Goal: Task Accomplishment & Management: Manage account settings

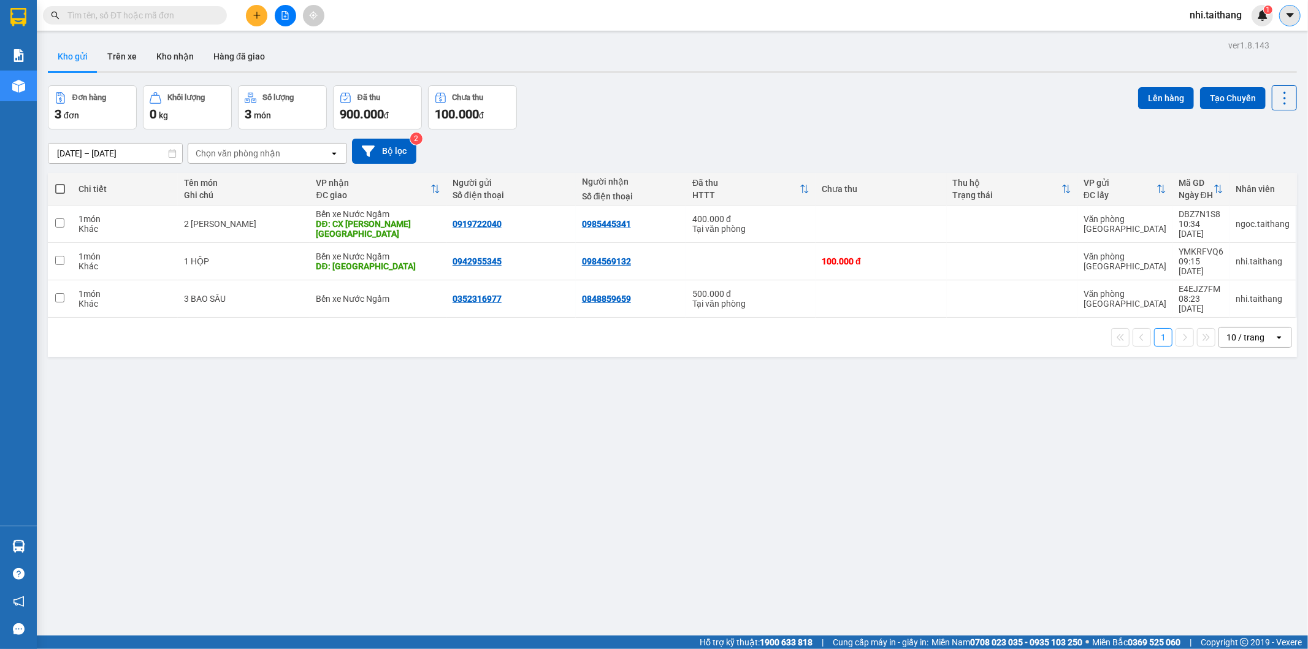
click at [1283, 13] on button at bounding box center [1289, 15] width 21 height 21
click at [1255, 11] on div "1" at bounding box center [1261, 15] width 21 height 21
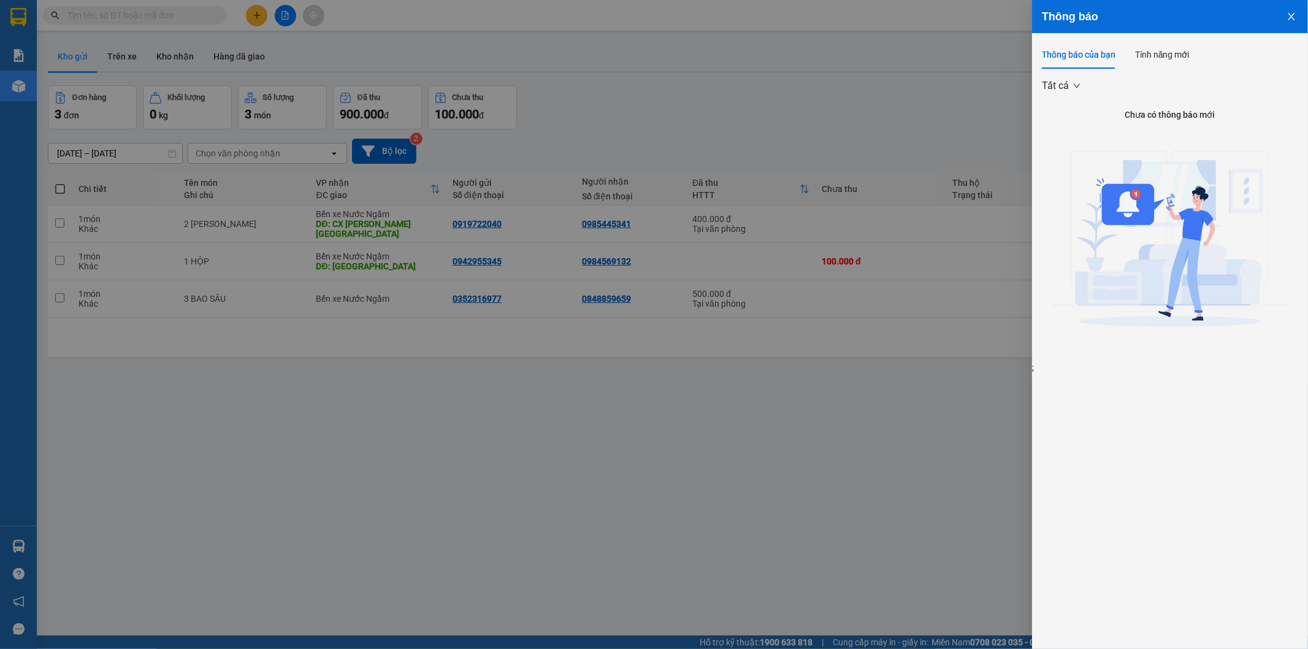
click at [1232, 6] on div "Thông báo" at bounding box center [1170, 16] width 276 height 33
drag, startPoint x: 1295, startPoint y: 0, endPoint x: 911, endPoint y: 7, distance: 384.5
click at [911, 7] on div at bounding box center [654, 324] width 1308 height 649
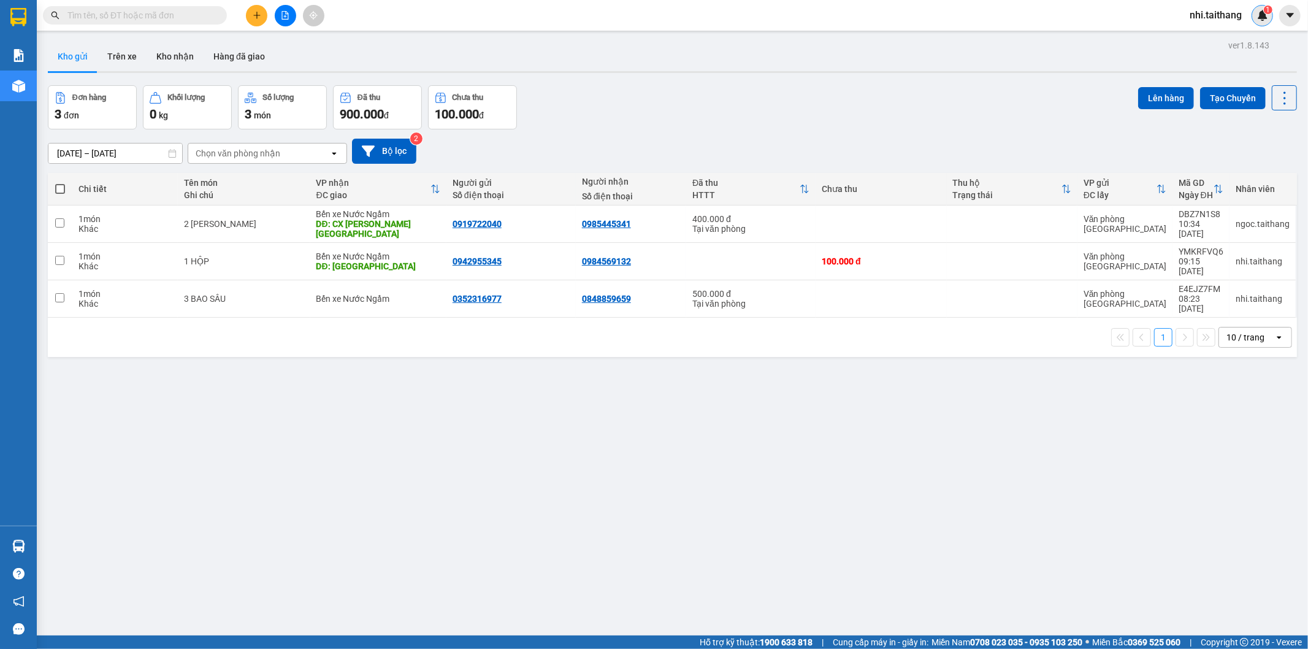
click at [1261, 17] on img at bounding box center [1262, 15] width 11 height 11
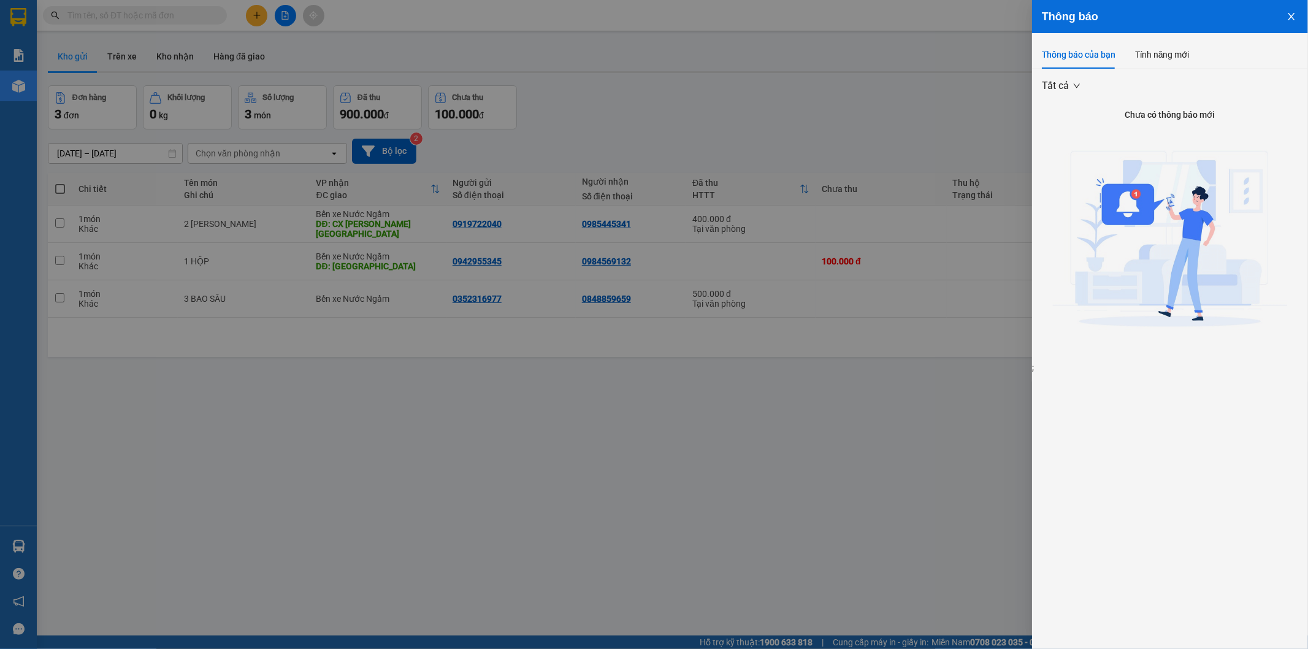
click at [1074, 82] on span "Tất cả" at bounding box center [1061, 86] width 38 height 18
click at [1292, 12] on icon "close" at bounding box center [1291, 17] width 10 height 10
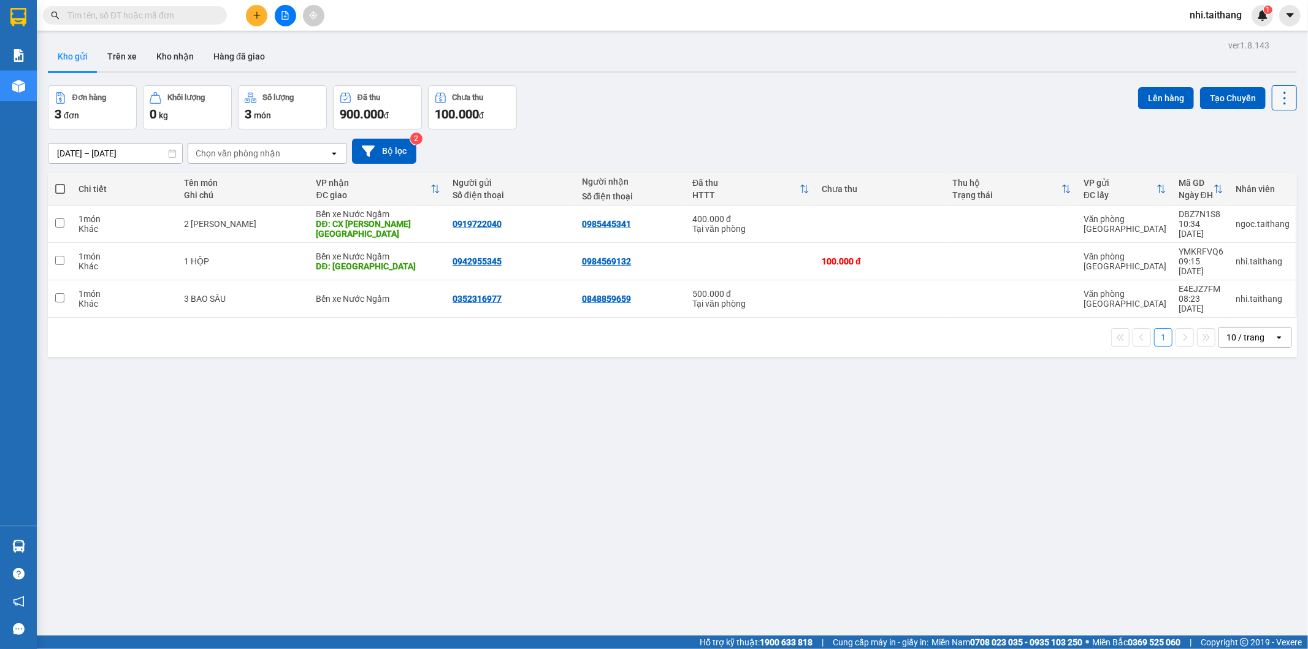
click at [1282, 93] on icon at bounding box center [1284, 98] width 17 height 17
click at [1217, 12] on span "nhi.taithang" at bounding box center [1216, 14] width 72 height 15
click at [1213, 34] on span "Đăng xuất" at bounding box center [1224, 37] width 52 height 13
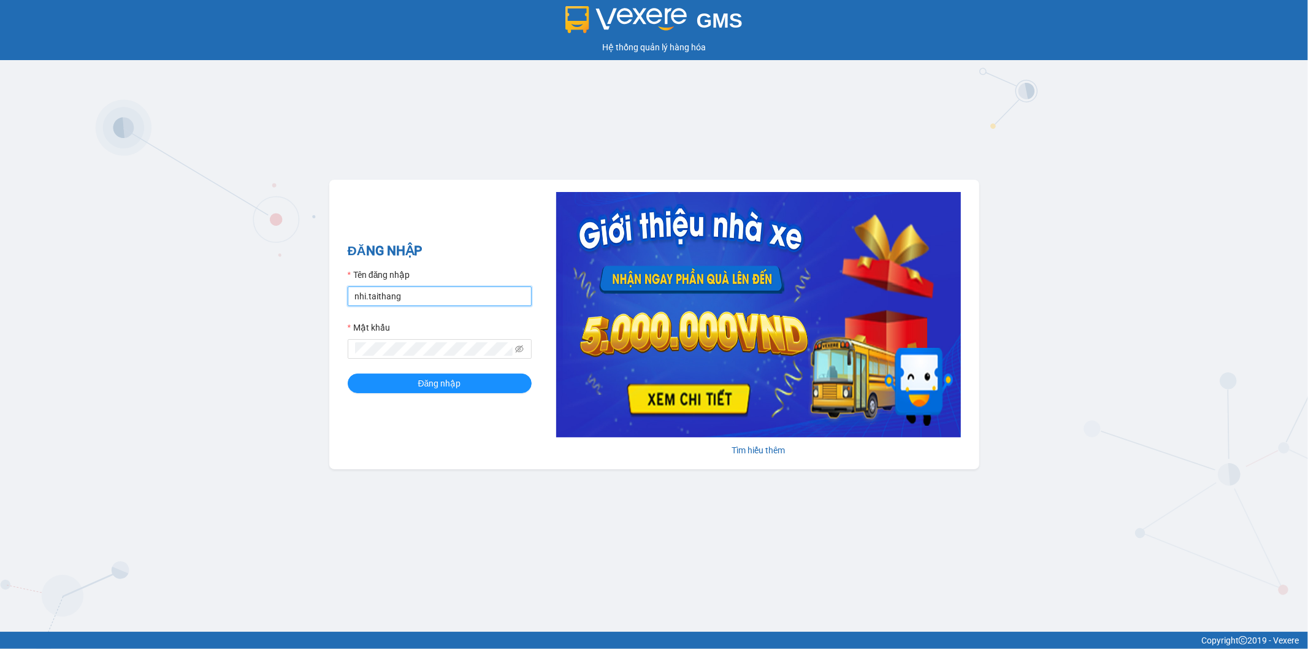
click at [509, 295] on input "nhi.taithang" at bounding box center [440, 296] width 184 height 20
type input "ngoc.taithang"
click at [436, 389] on span "Đăng nhập" at bounding box center [439, 382] width 43 height 13
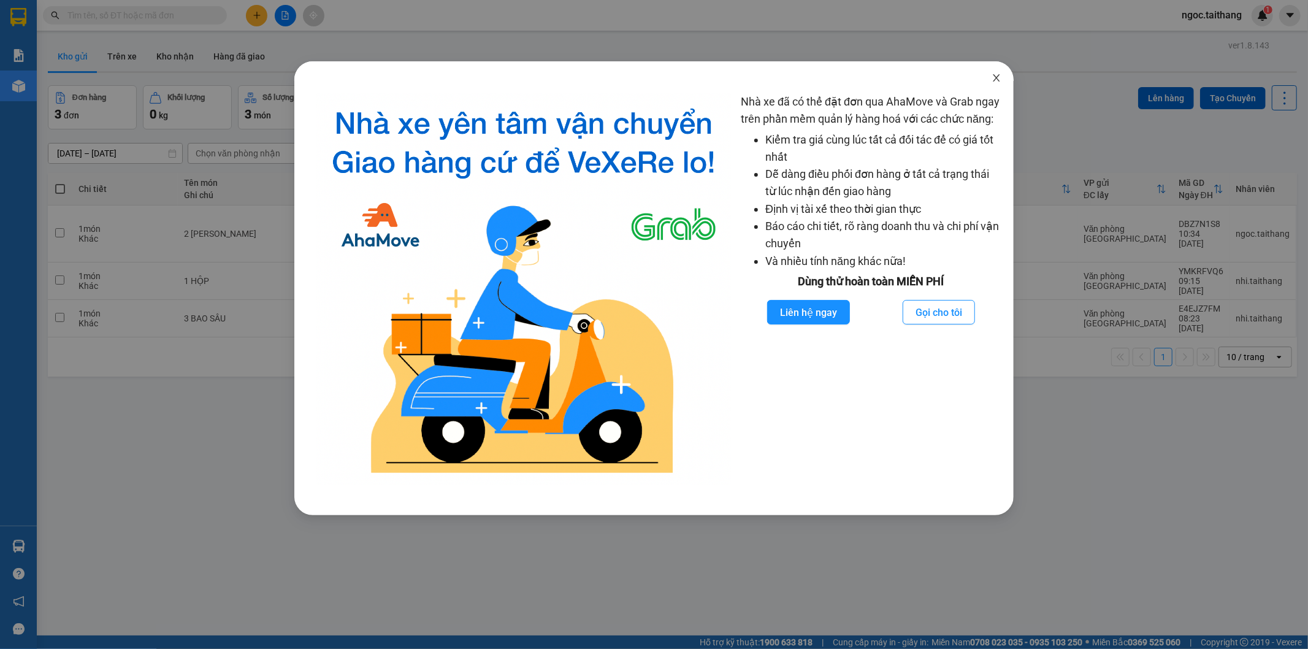
click at [999, 67] on span "Close" at bounding box center [996, 78] width 34 height 34
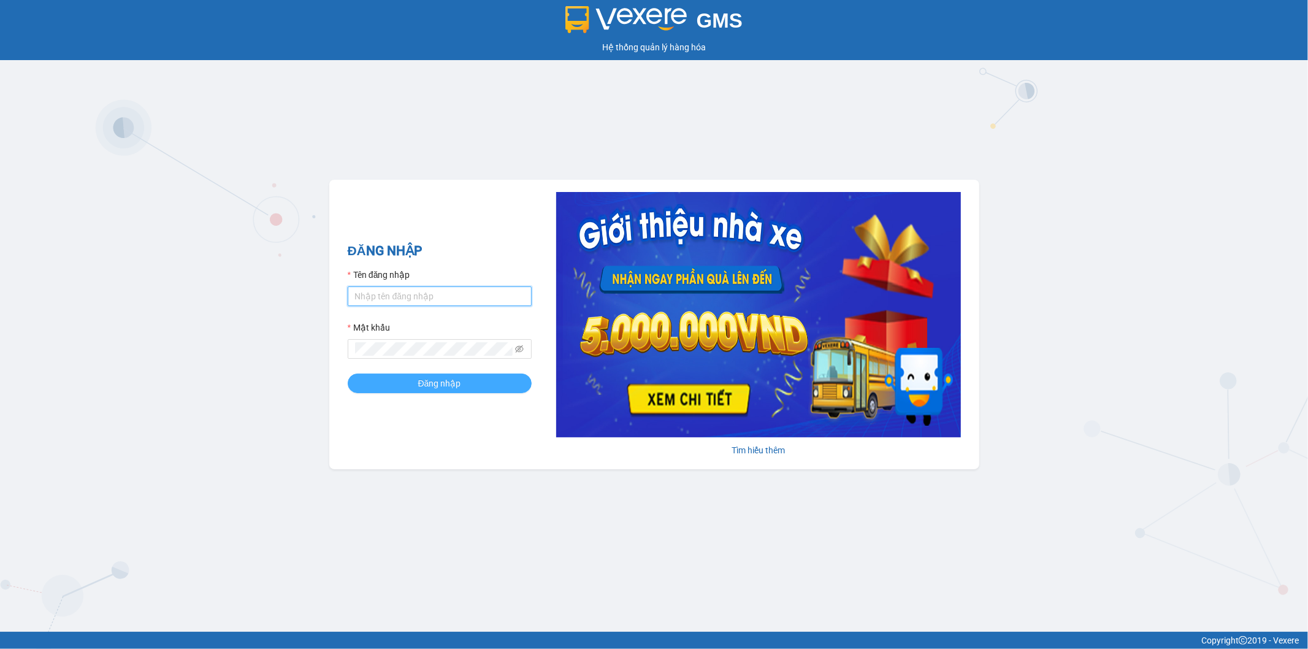
type input "ngoc.taithang"
click at [427, 384] on span "Đăng nhập" at bounding box center [439, 382] width 43 height 13
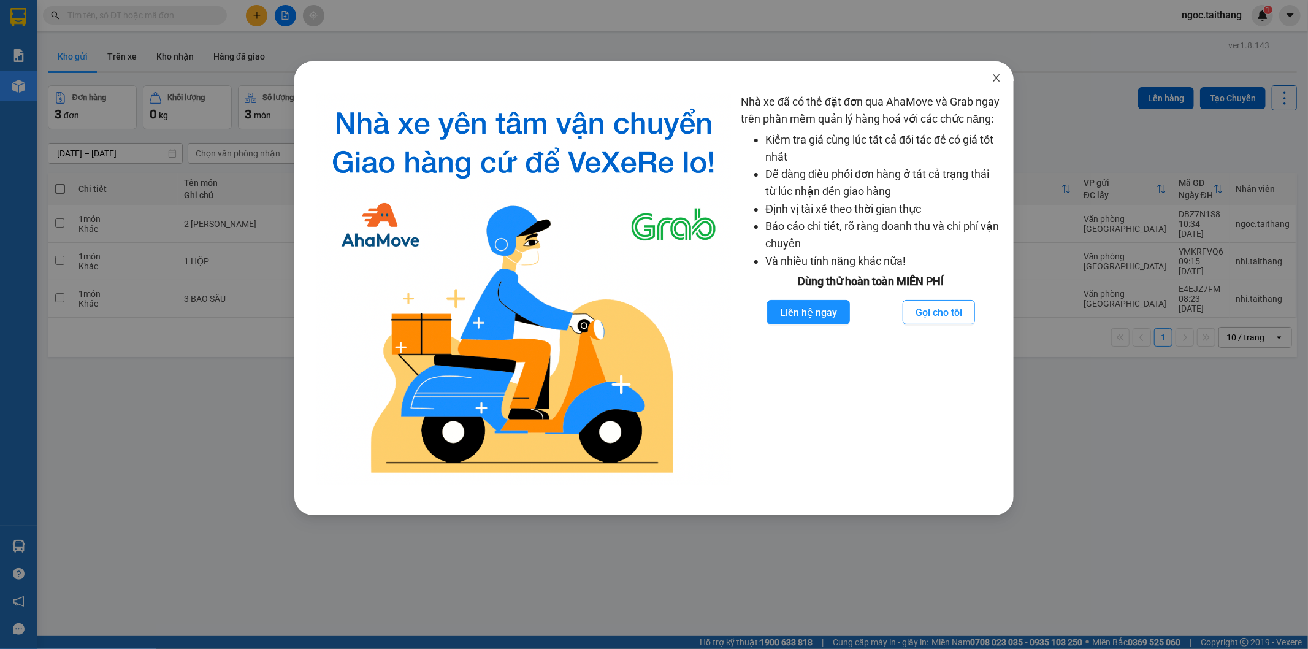
click at [1000, 78] on icon "close" at bounding box center [996, 78] width 10 height 10
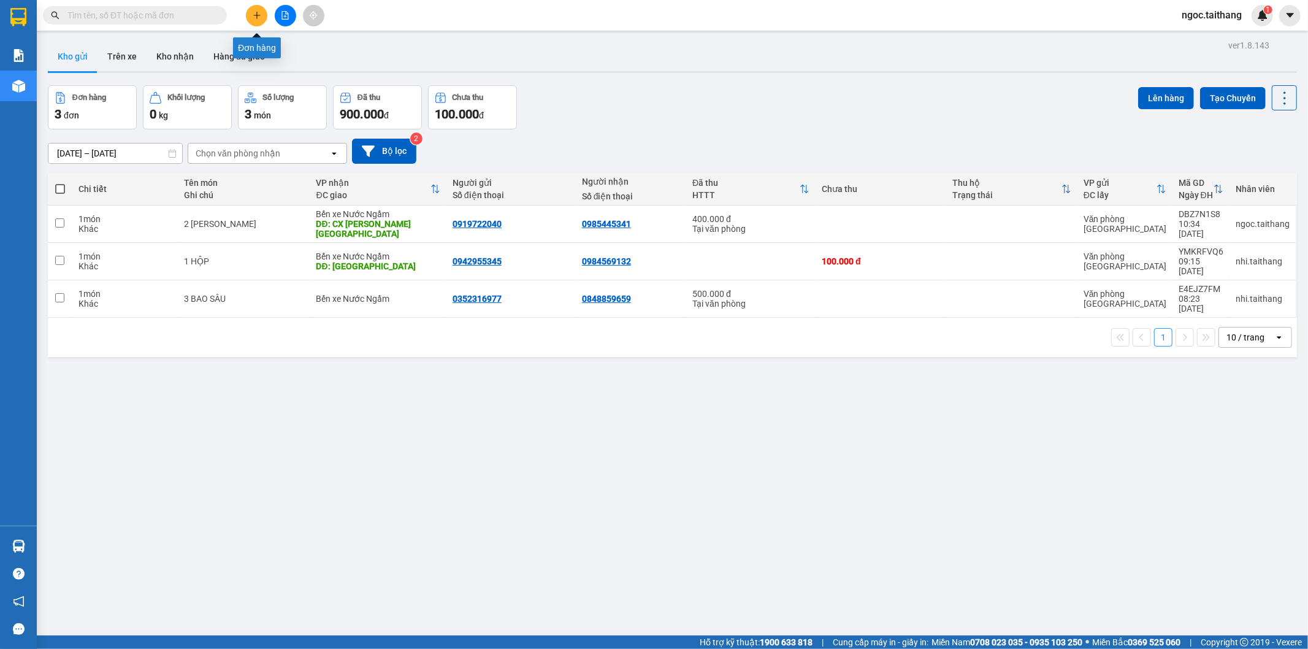
click at [262, 10] on button at bounding box center [256, 15] width 21 height 21
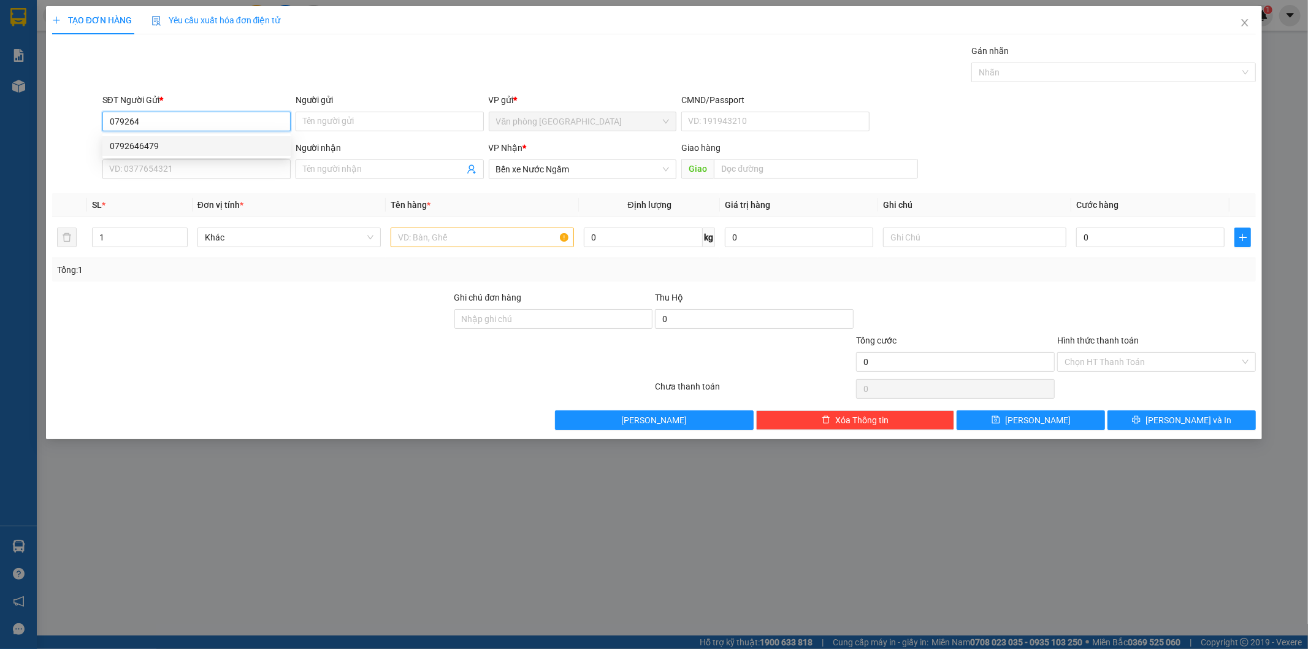
click at [151, 146] on div "0792646479" at bounding box center [197, 145] width 174 height 13
type input "0792646479"
type input "300.000"
type input "0792646479"
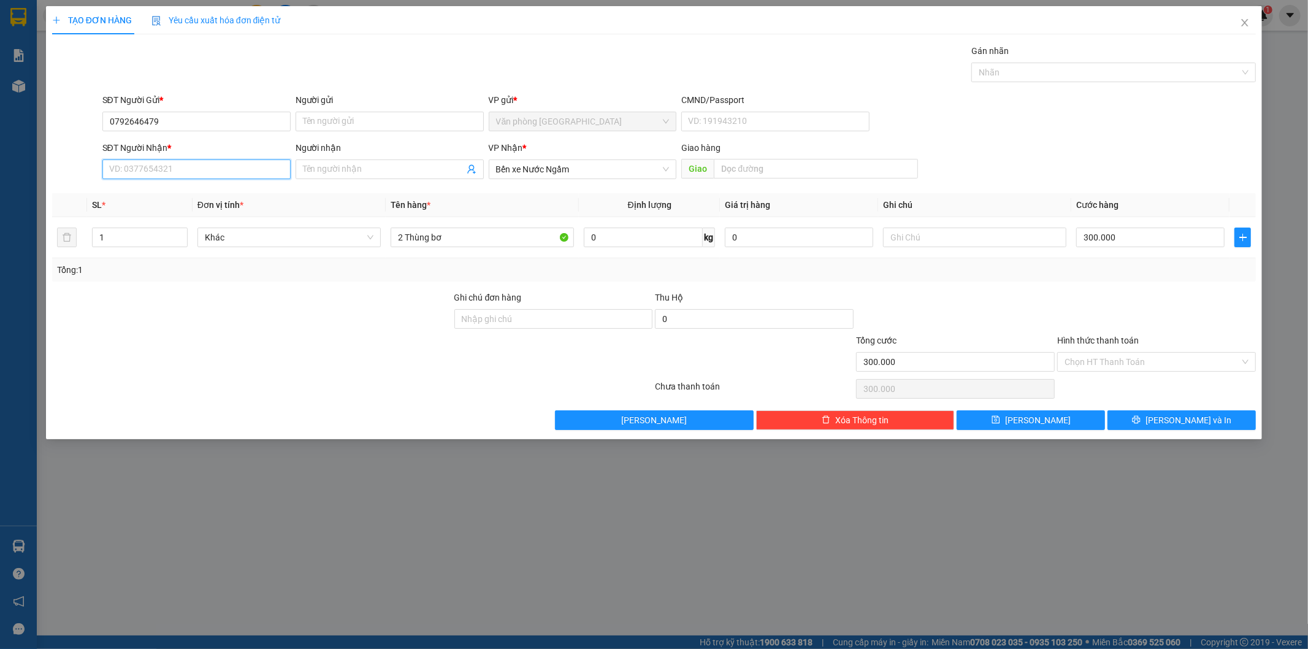
click at [149, 174] on input "SĐT Người Nhận *" at bounding box center [196, 169] width 188 height 20
click at [151, 192] on div "0816059879" at bounding box center [197, 193] width 174 height 13
type input "0816059879"
drag, startPoint x: 457, startPoint y: 240, endPoint x: 366, endPoint y: 242, distance: 90.8
click at [366, 242] on tr "1 Khác 2 Thùng bơ 0 kg 0 300.000" at bounding box center [654, 237] width 1204 height 41
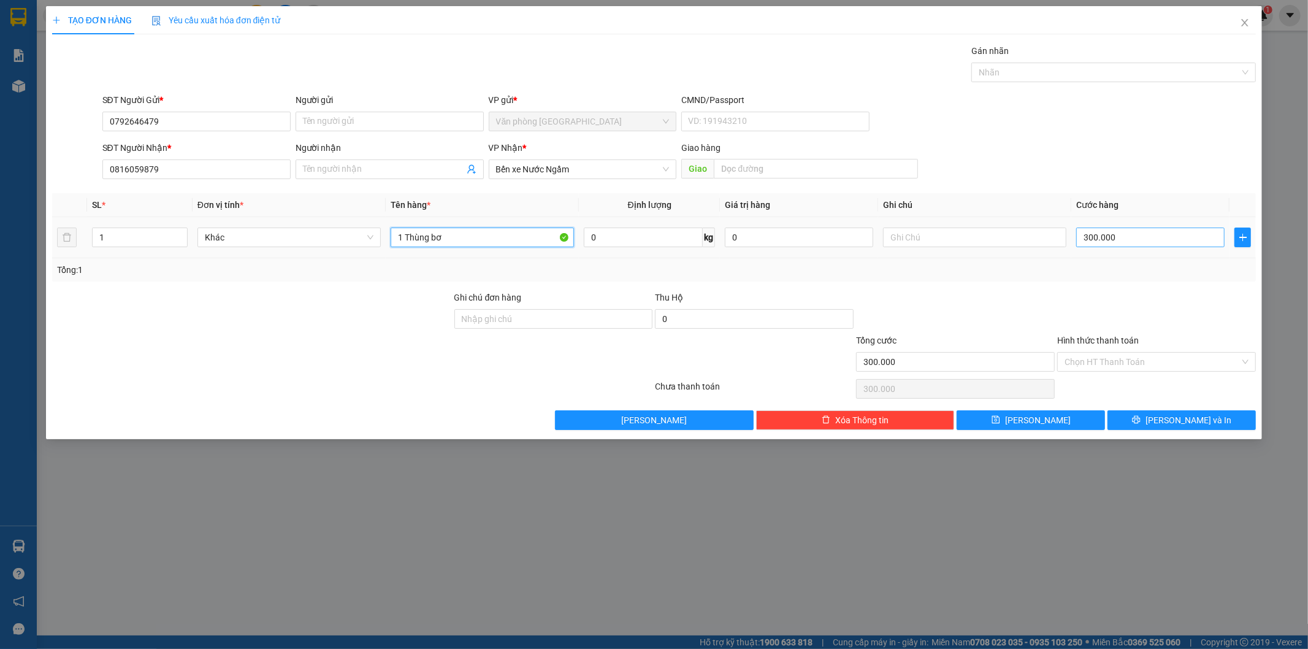
type input "1 Thùng bơ"
click at [1131, 229] on input "300.000" at bounding box center [1150, 237] width 148 height 20
type input "1"
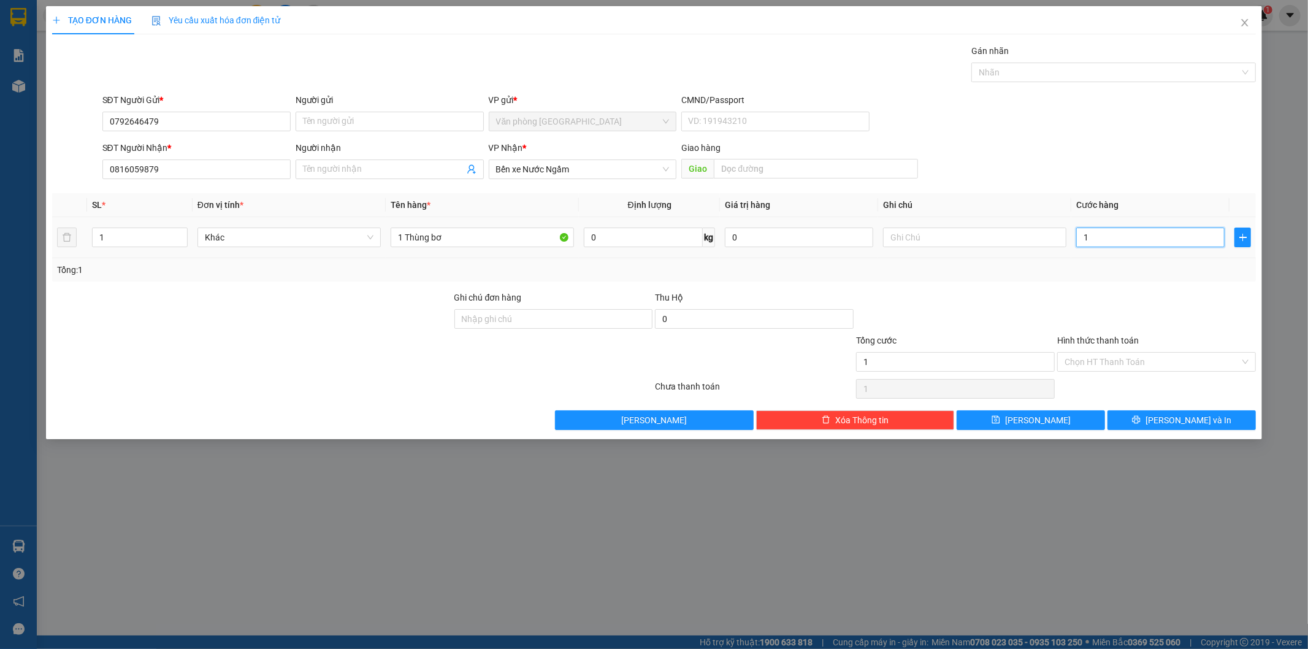
type input "10"
type input "100"
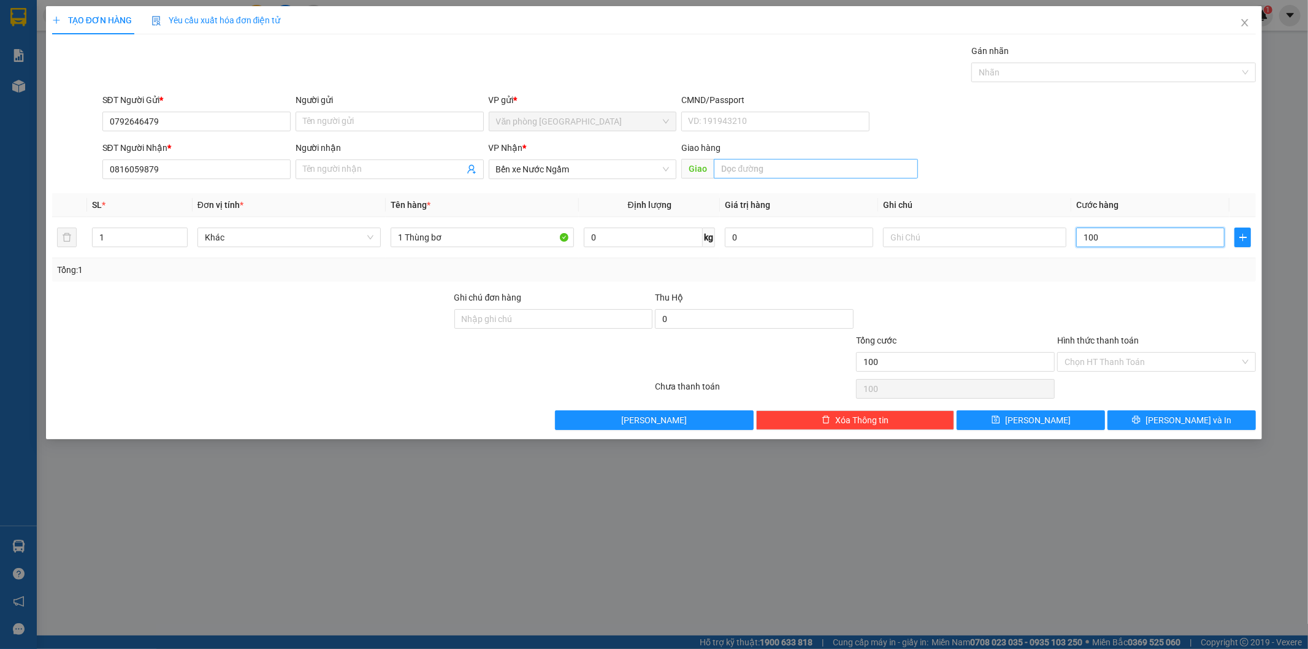
type input "100"
type input "100.000"
click at [776, 161] on input "text" at bounding box center [816, 169] width 204 height 20
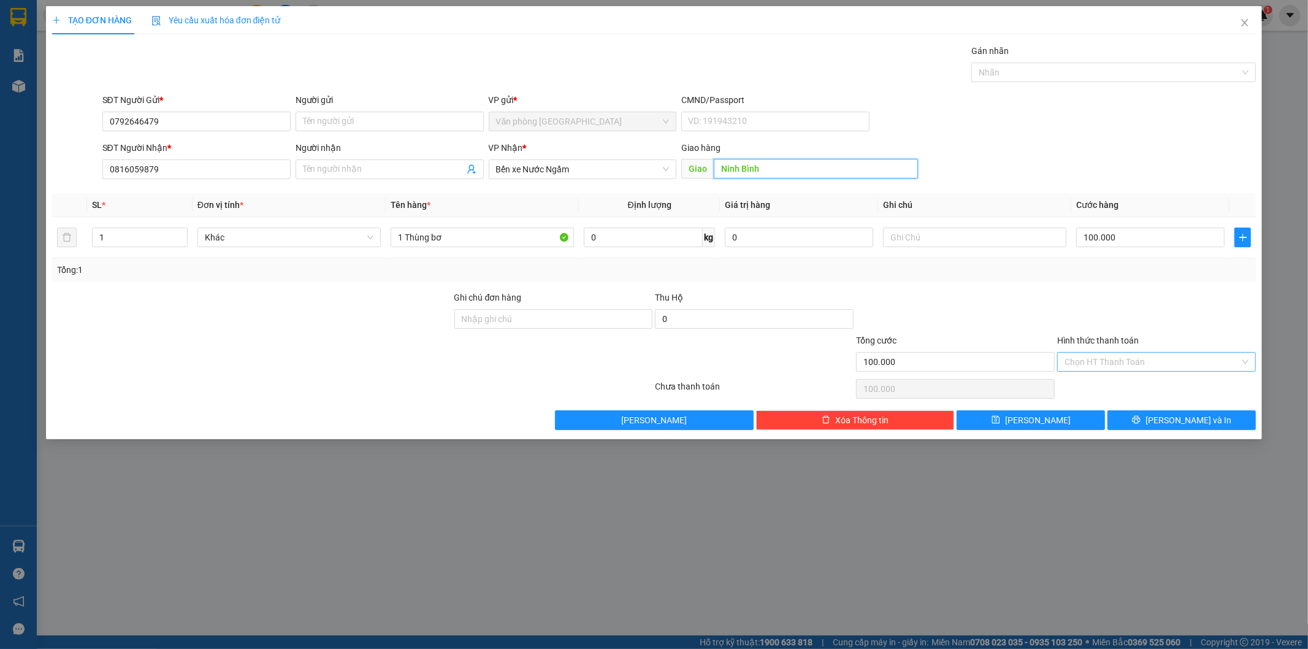
type input "Ninh Bình"
click at [1110, 362] on input "Hình thức thanh toán" at bounding box center [1151, 362] width 175 height 18
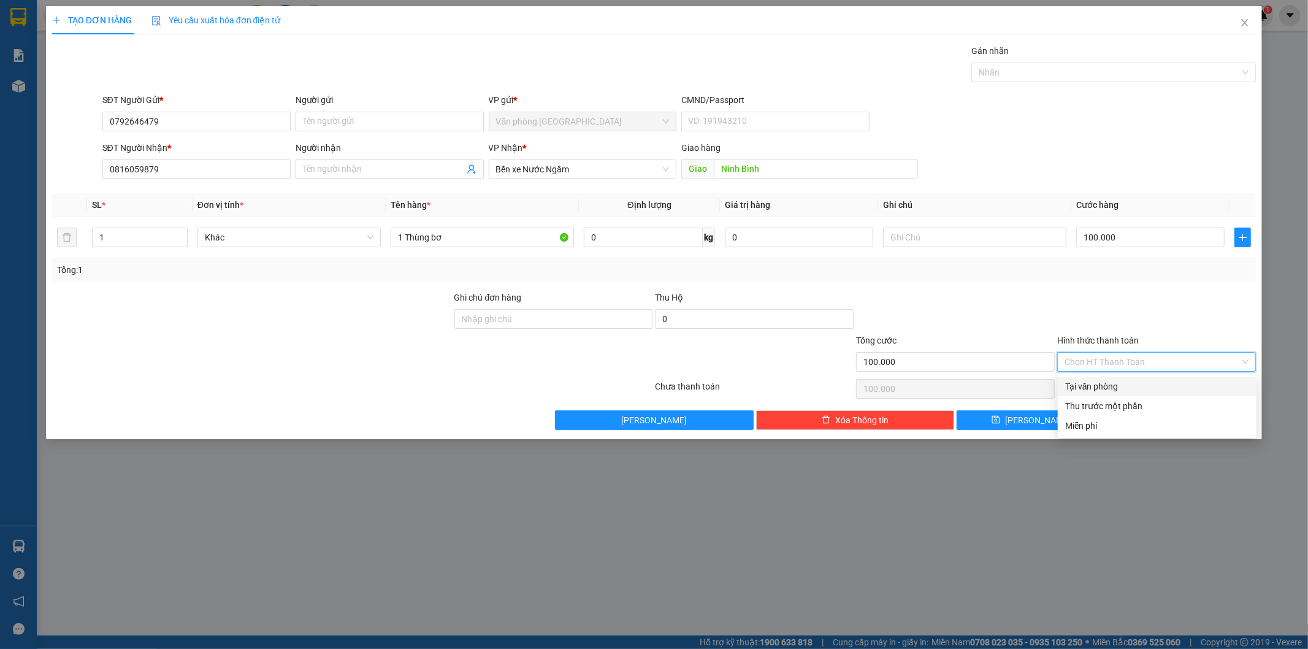
click at [1106, 380] on div "Tại văn phòng" at bounding box center [1157, 386] width 184 height 13
type input "0"
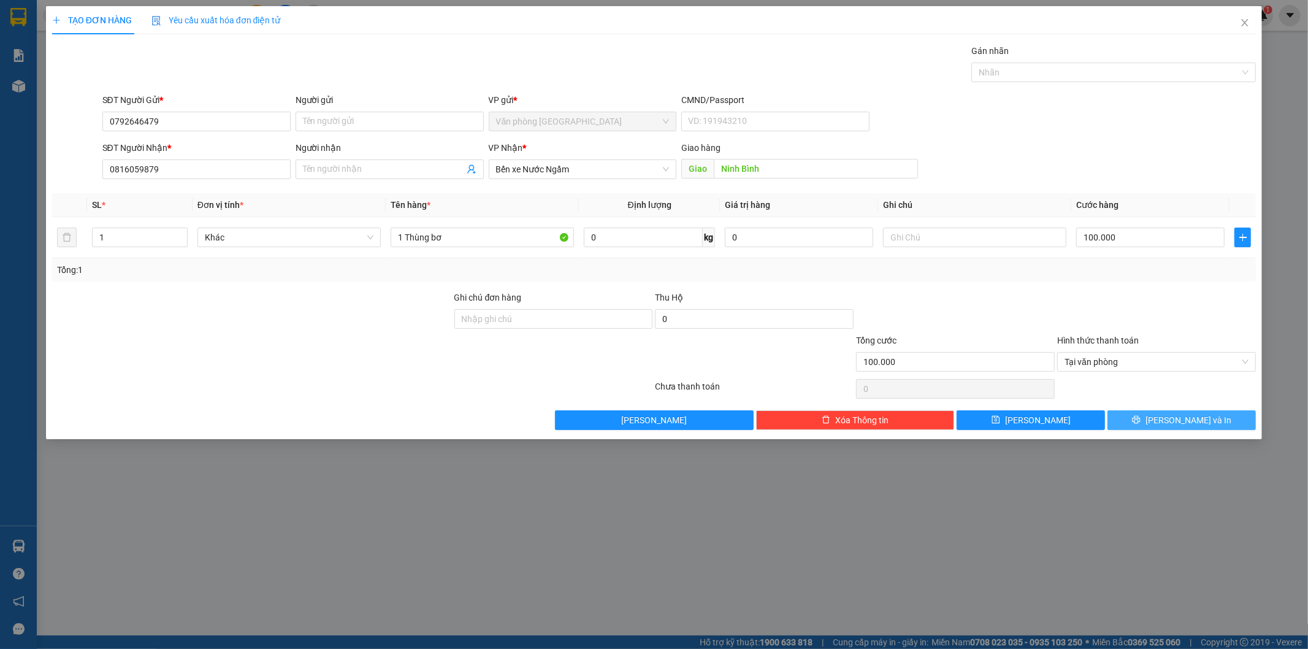
click at [1130, 421] on button "Lưu và In" at bounding box center [1181, 420] width 148 height 20
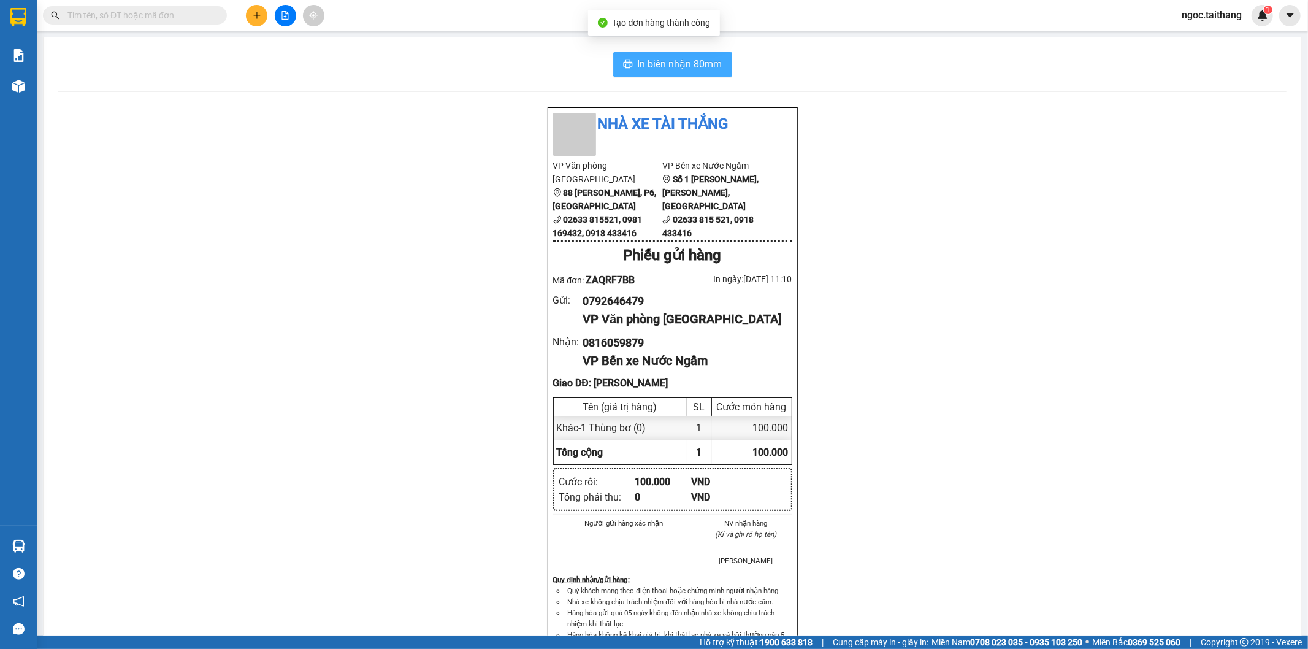
click at [720, 63] on button "In biên nhận 80mm" at bounding box center [672, 64] width 119 height 25
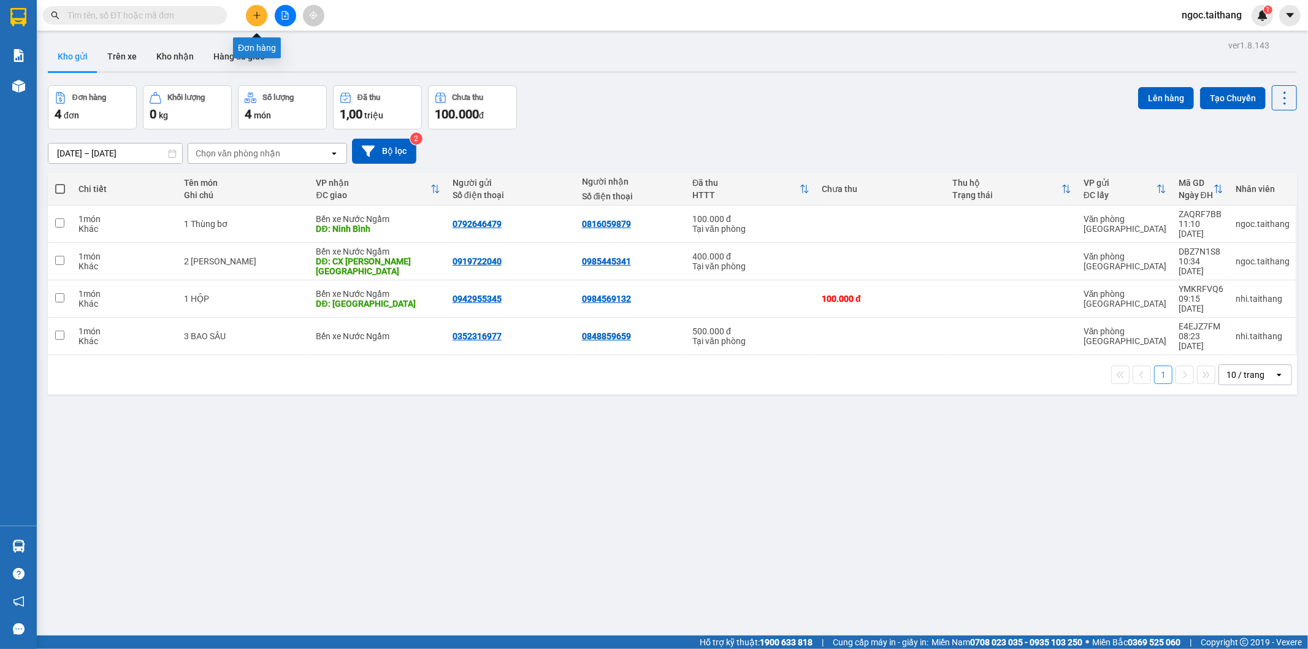
click at [253, 17] on icon "plus" at bounding box center [257, 15] width 9 height 9
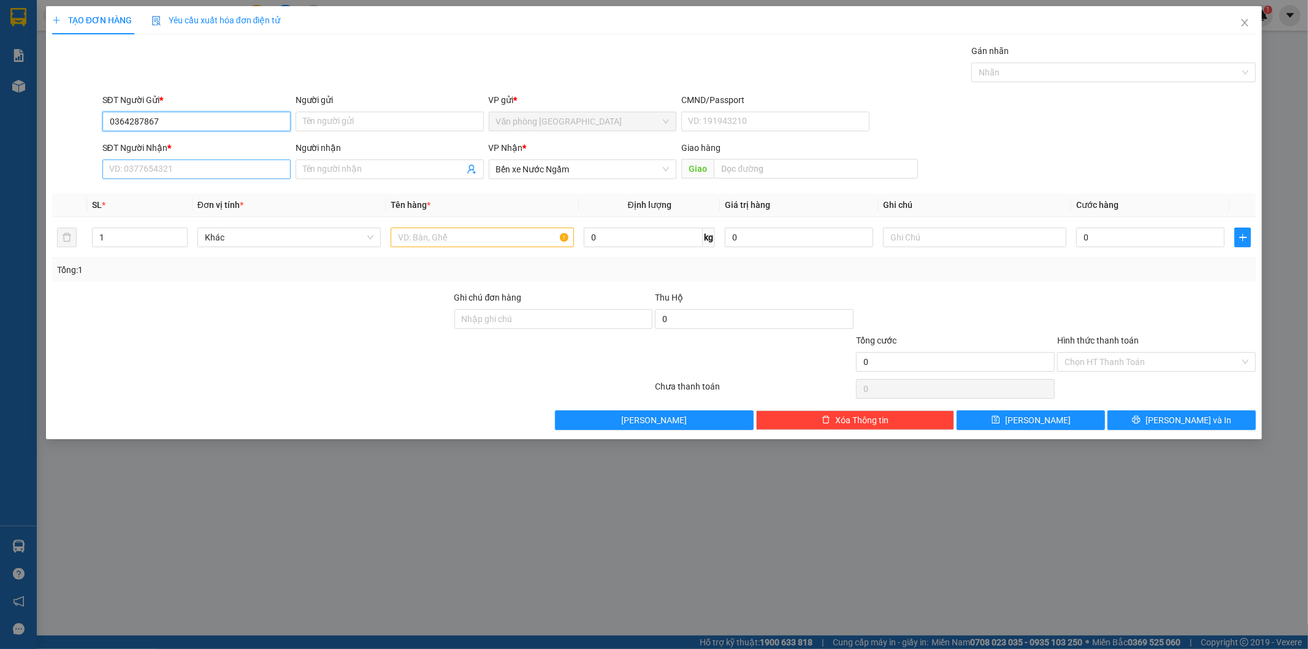
type input "0364287867"
click at [215, 168] on input "SĐT Người Nhận *" at bounding box center [196, 169] width 188 height 20
type input "0359884271"
click at [421, 238] on input "text" at bounding box center [482, 237] width 183 height 20
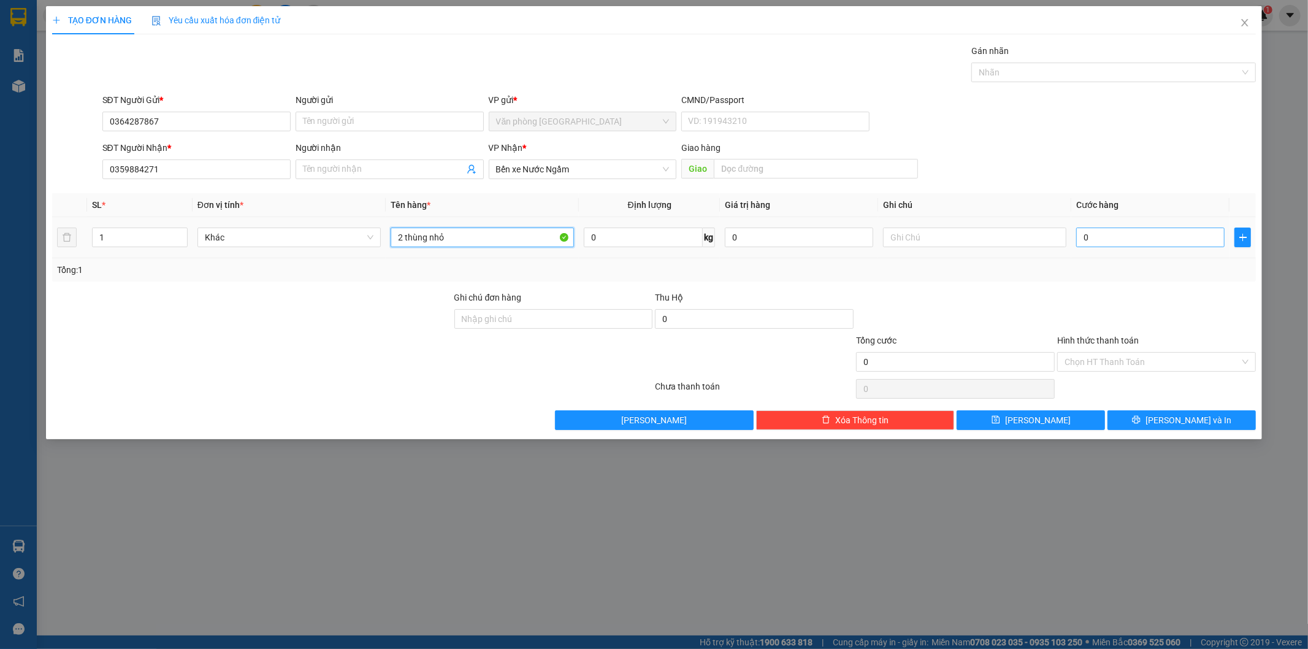
type input "2 thùng nhỏ"
click at [1147, 238] on input "0" at bounding box center [1150, 237] width 148 height 20
click at [403, 174] on input "Người nhận" at bounding box center [383, 168] width 161 height 13
type input "0979385848"
click at [726, 172] on input "text" at bounding box center [816, 169] width 204 height 20
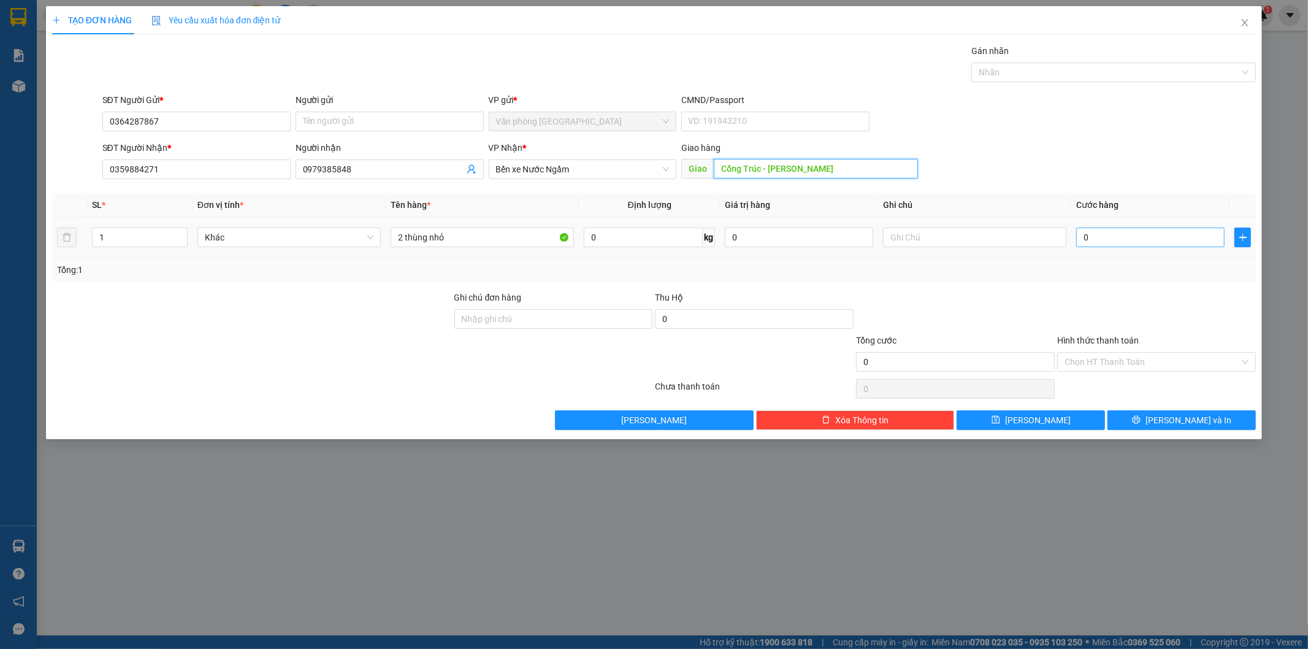
type input "Cống Trúc - Thanh Hóa"
click at [1125, 242] on input "0" at bounding box center [1150, 237] width 148 height 20
type input "1"
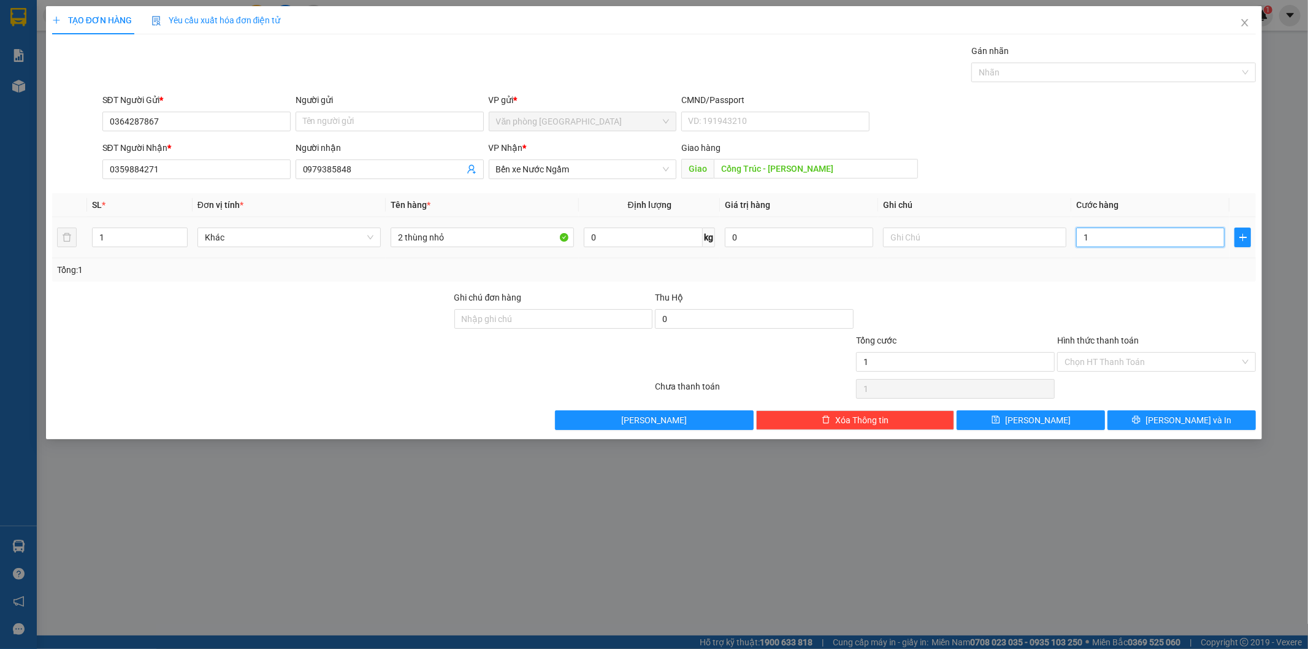
type input "15"
type input "150"
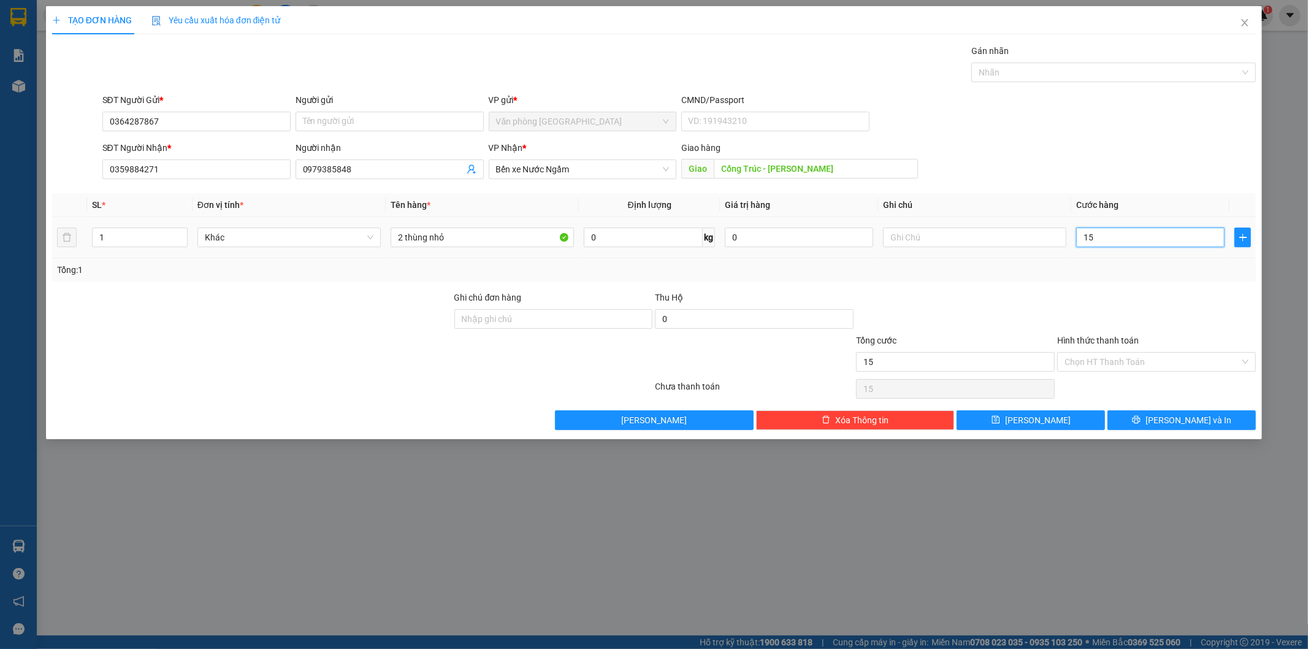
type input "150"
type input "150.000"
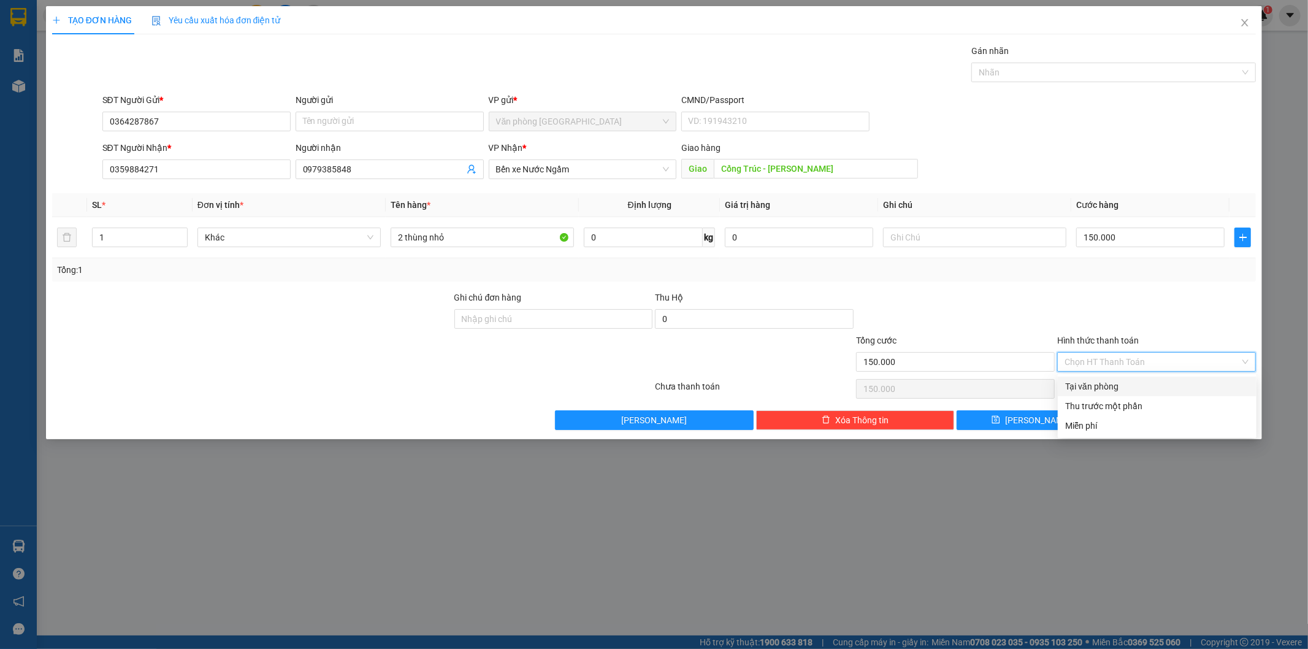
click at [1125, 354] on input "Hình thức thanh toán" at bounding box center [1151, 362] width 175 height 18
click at [1125, 382] on div "Tại văn phòng" at bounding box center [1157, 386] width 184 height 13
type input "0"
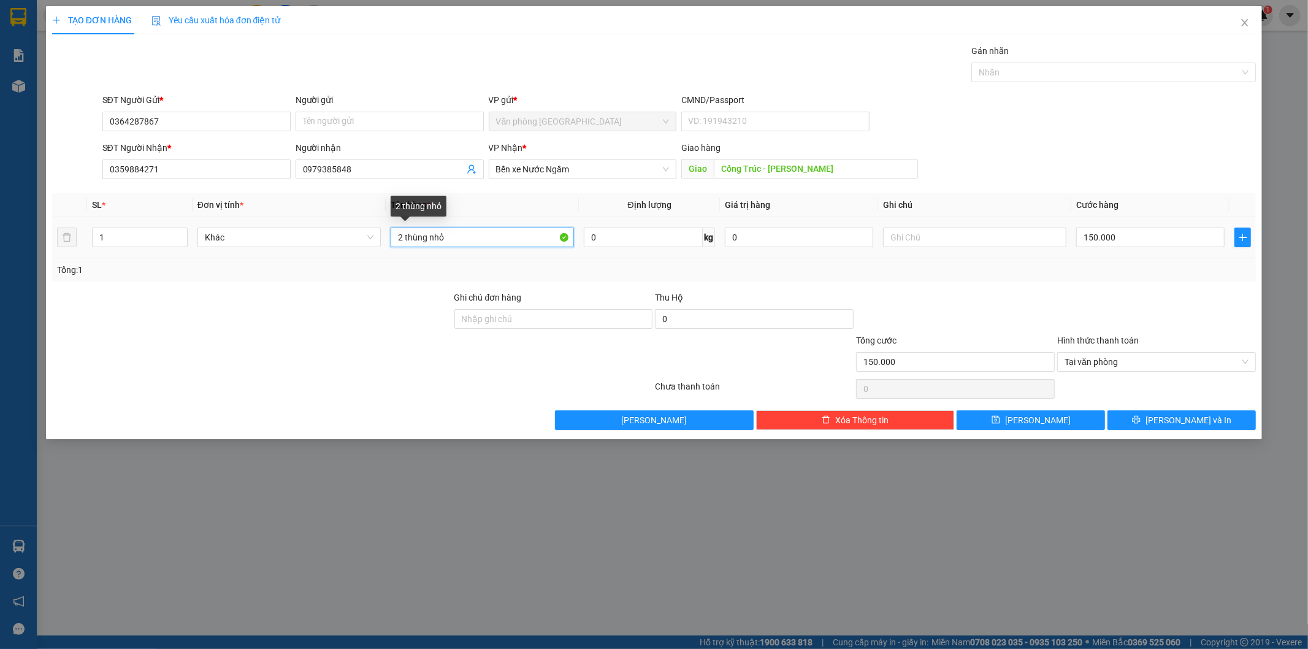
click at [477, 238] on input "2 thùng nhỏ" at bounding box center [482, 237] width 183 height 20
type input "2 thùng nhỏ ghép"
click at [1123, 418] on button "Lưu và In" at bounding box center [1181, 420] width 148 height 20
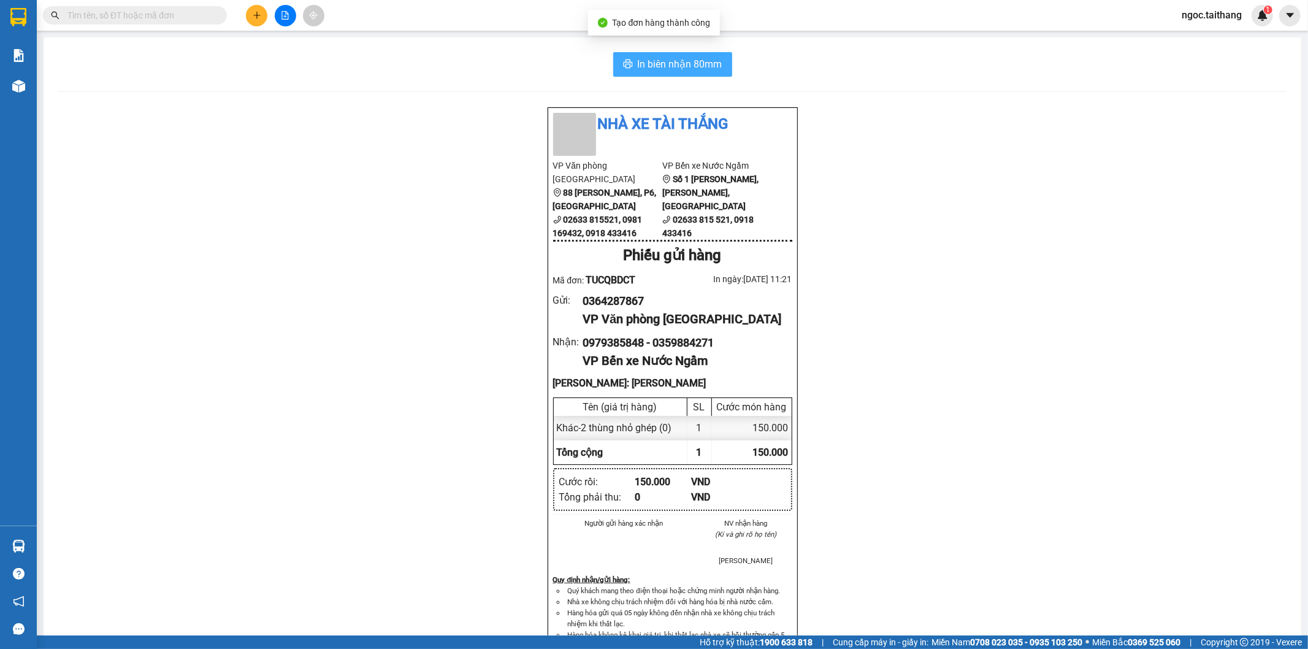
click at [670, 64] on span "In biên nhận 80mm" at bounding box center [680, 63] width 85 height 15
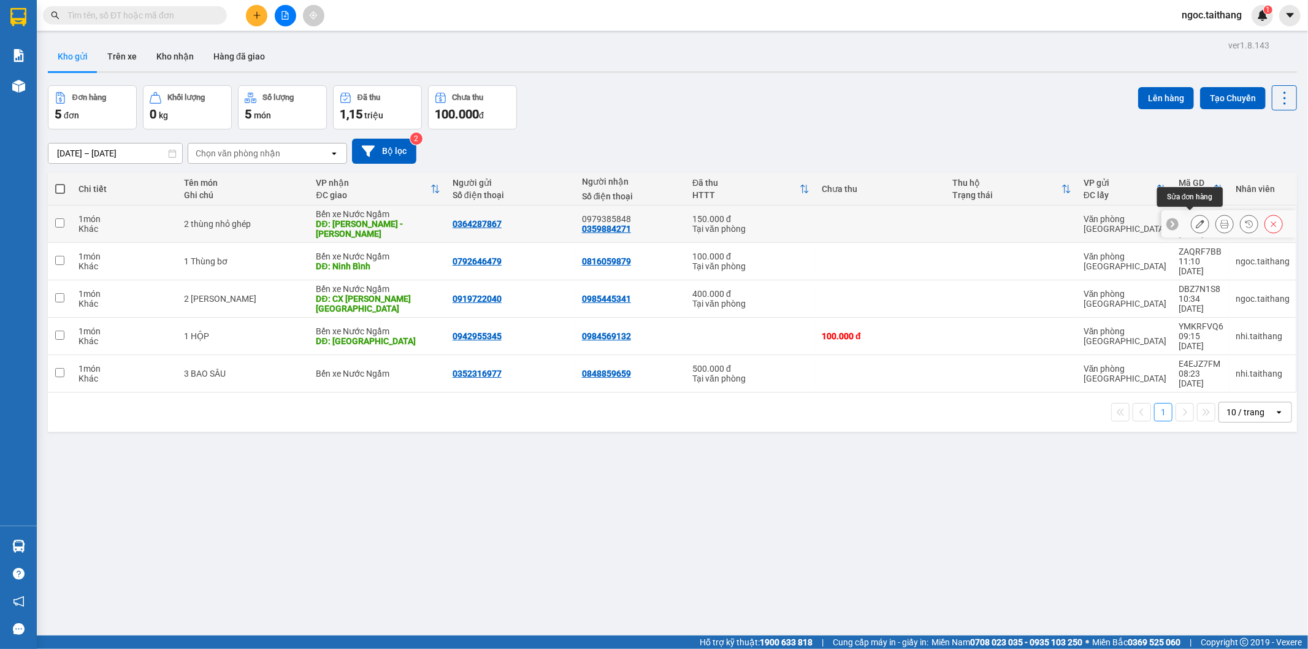
click at [1196, 220] on icon at bounding box center [1200, 224] width 9 height 9
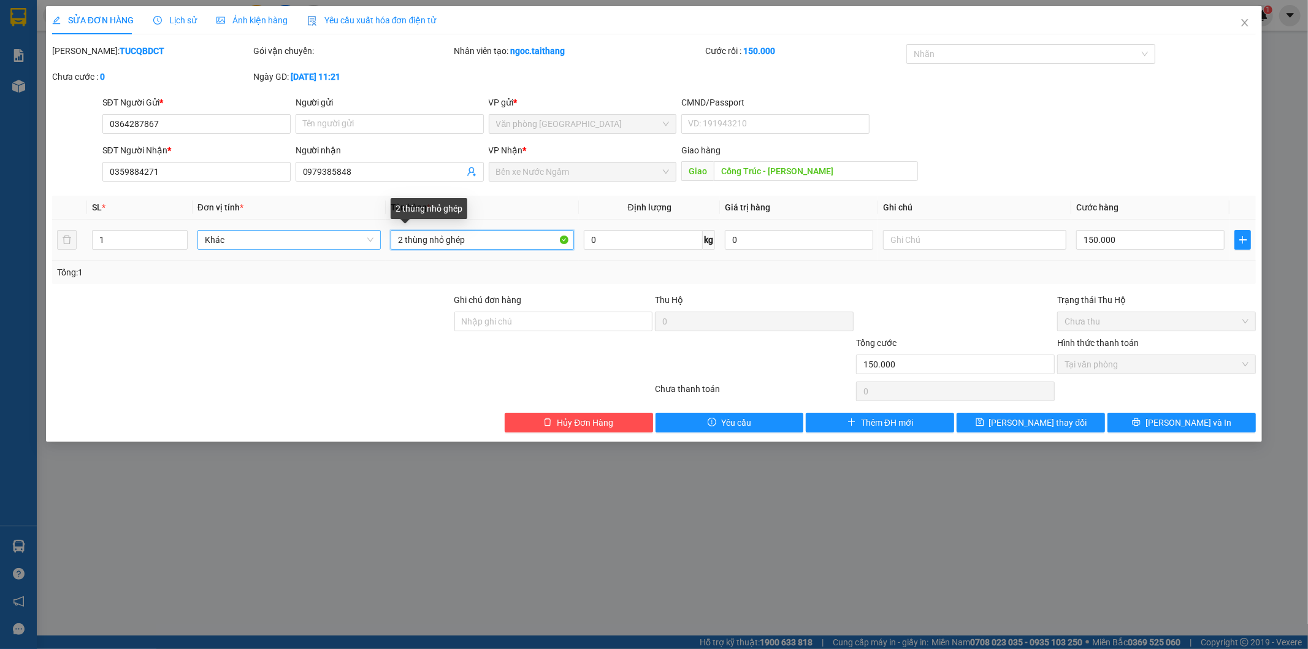
drag, startPoint x: 400, startPoint y: 237, endPoint x: 377, endPoint y: 235, distance: 23.4
click at [377, 237] on tr "1 Khác 2 thùng nhỏ ghép 0 kg 0 150.000" at bounding box center [654, 240] width 1204 height 41
click at [445, 235] on input "1 thùng nhỏ ghép" at bounding box center [482, 240] width 183 height 20
type input "1 thùng ghép"
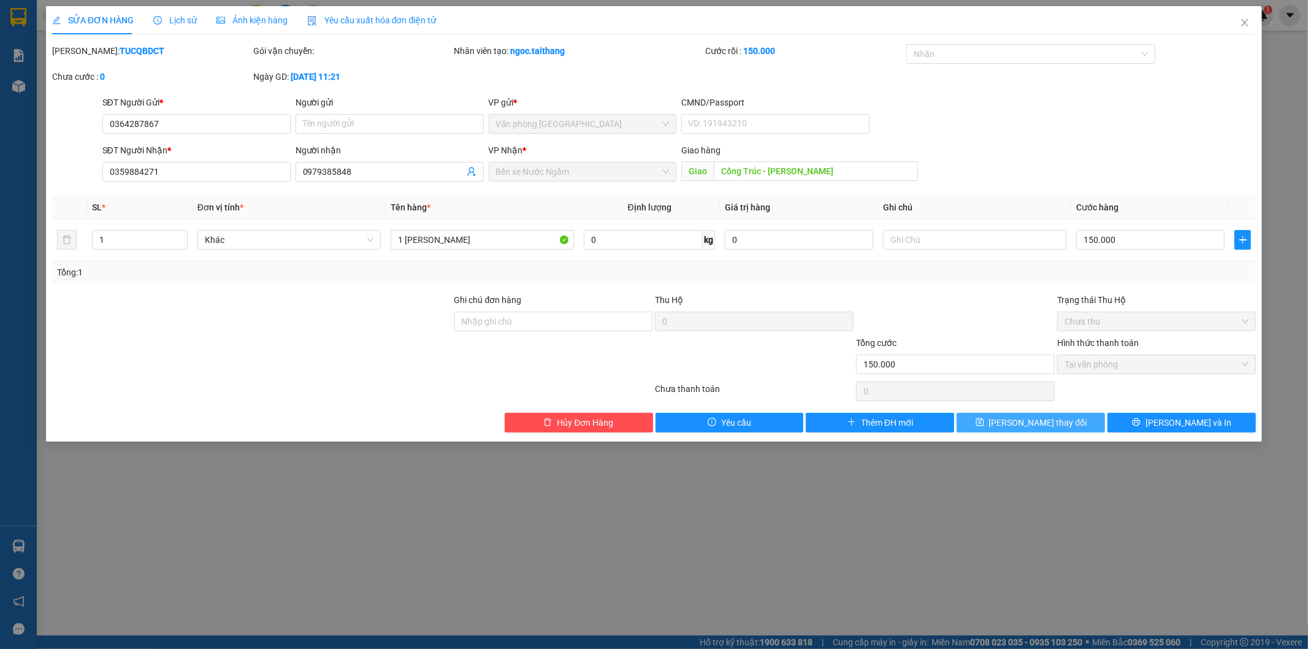
click at [1032, 420] on span "Lưu thay đổi" at bounding box center [1038, 422] width 98 height 13
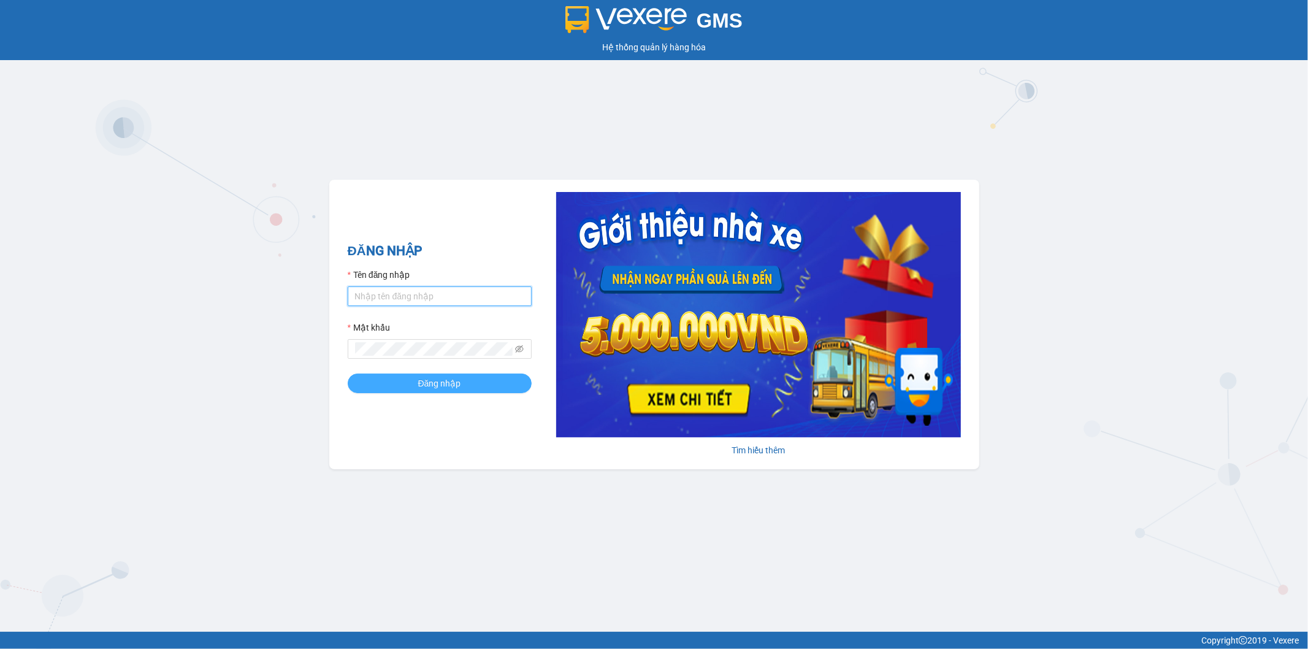
type input "ngoc.taithang"
click at [410, 387] on button "Đăng nhập" at bounding box center [440, 383] width 184 height 20
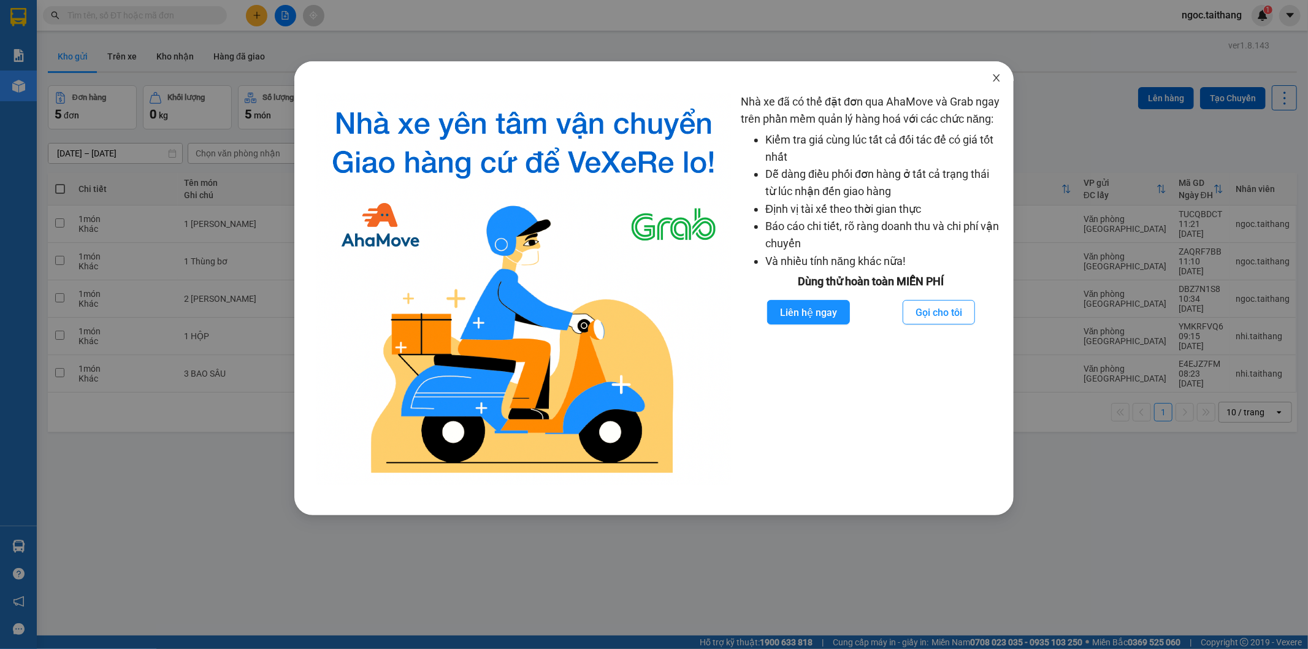
click at [991, 77] on icon "close" at bounding box center [996, 78] width 10 height 10
